Goal: Transaction & Acquisition: Purchase product/service

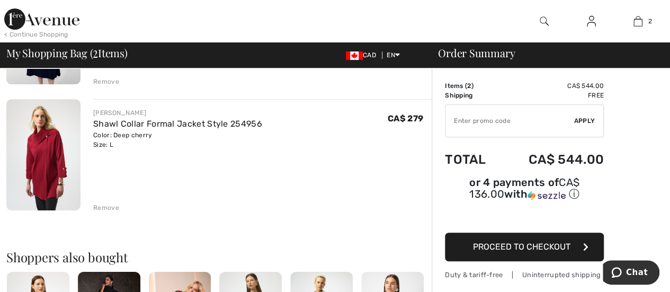
scroll to position [185, 0]
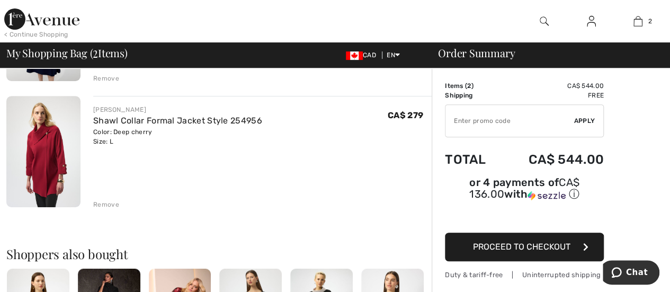
click at [107, 204] on div "Remove" at bounding box center [106, 205] width 26 height 10
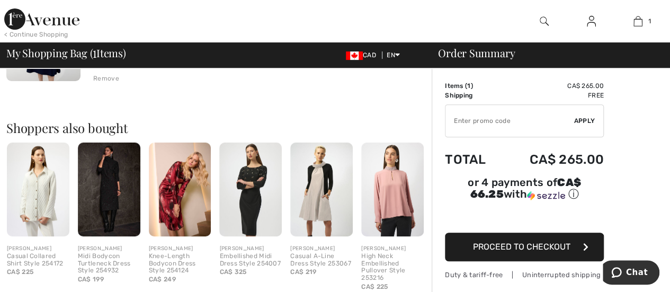
click at [318, 201] on img at bounding box center [321, 189] width 62 height 94
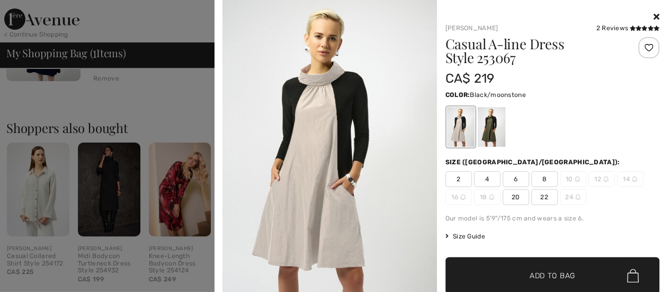
click at [654, 14] on icon at bounding box center [657, 16] width 6 height 8
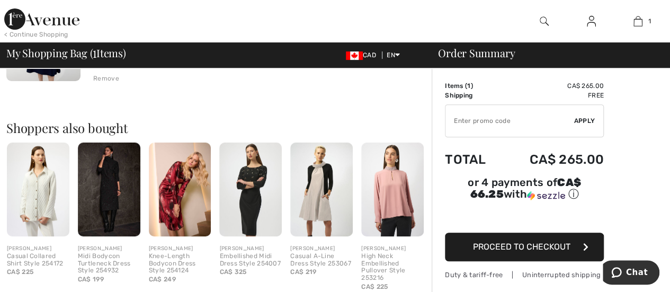
click at [114, 191] on img at bounding box center [109, 189] width 62 height 94
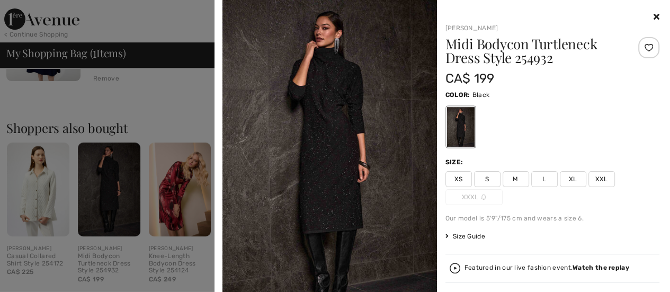
click at [174, 103] on div at bounding box center [335, 146] width 670 height 292
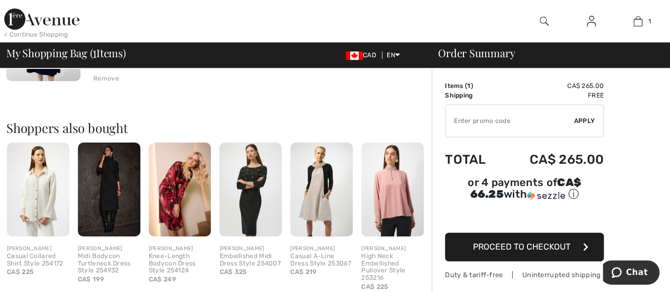
click at [549, 241] on span "Proceed to Checkout" at bounding box center [521, 246] width 97 height 10
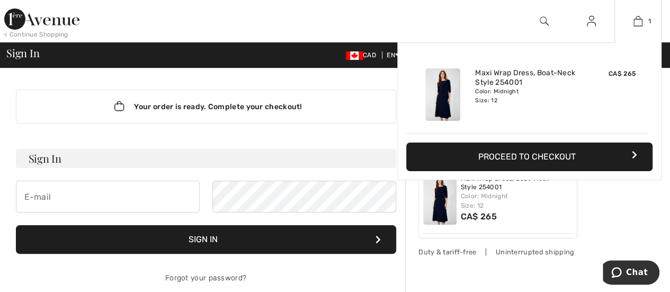
click at [530, 153] on button "Proceed to Checkout" at bounding box center [529, 156] width 246 height 29
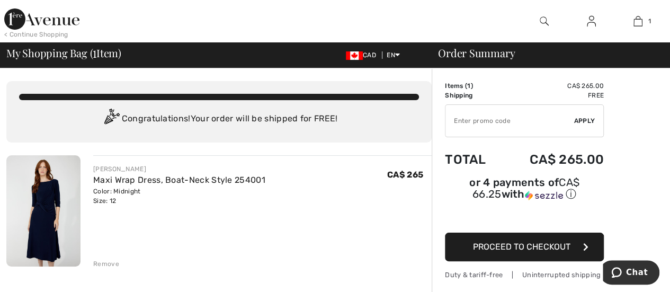
click at [46, 216] on img at bounding box center [43, 210] width 74 height 111
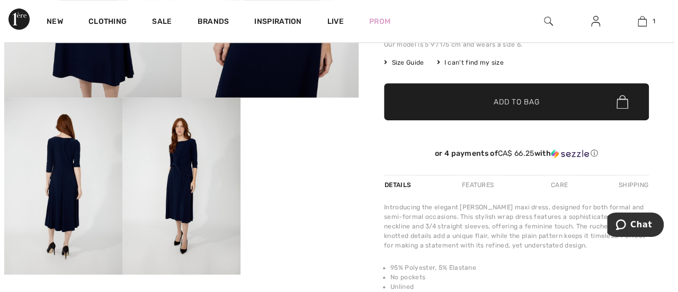
scroll to position [238, 0]
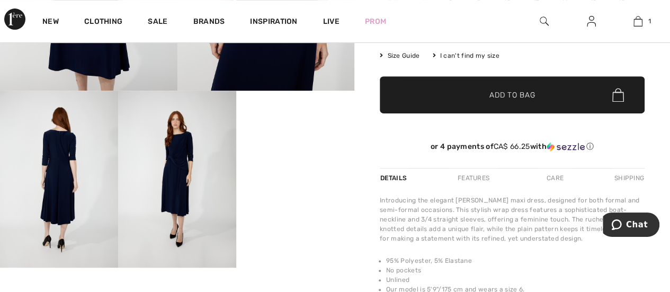
click at [184, 180] on img at bounding box center [177, 179] width 118 height 177
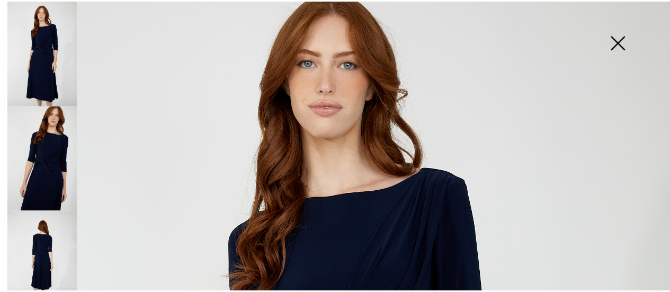
scroll to position [0, 0]
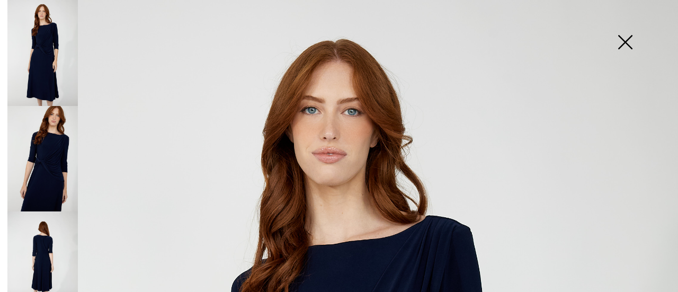
click at [627, 40] on img at bounding box center [624, 43] width 53 height 55
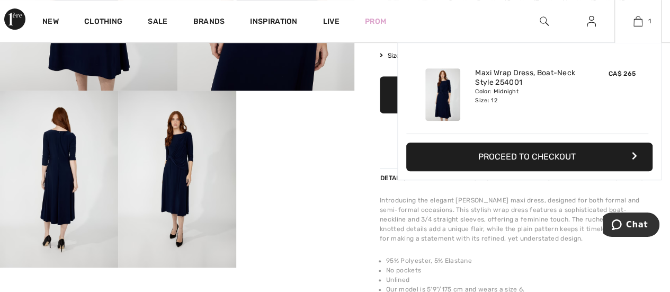
click at [549, 155] on button "Proceed to Checkout" at bounding box center [529, 156] width 246 height 29
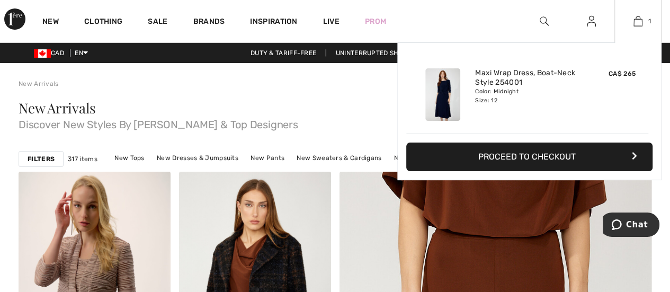
click at [559, 151] on button "Proceed to Checkout" at bounding box center [529, 156] width 246 height 29
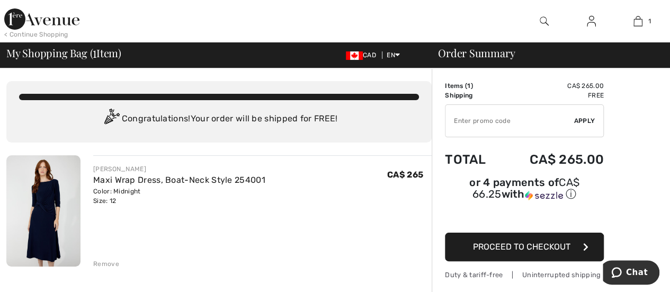
click at [556, 241] on span "Proceed to Checkout" at bounding box center [521, 246] width 97 height 10
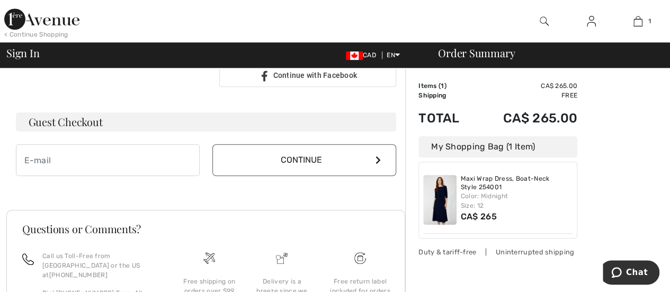
scroll to position [294, 0]
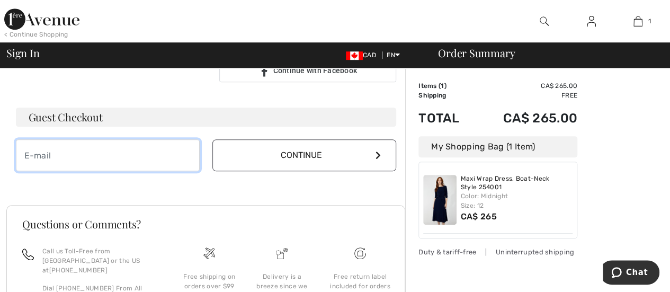
click at [55, 154] on input "email" at bounding box center [108, 155] width 184 height 32
type input "[EMAIL_ADDRESS][PERSON_NAME][DOMAIN_NAME]"
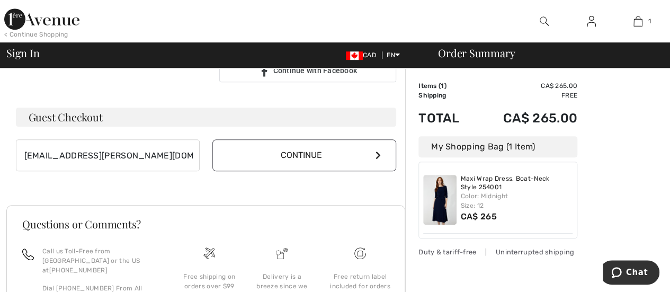
click at [302, 153] on button "Continue" at bounding box center [304, 155] width 184 height 32
